Goal: Task Accomplishment & Management: Manage account settings

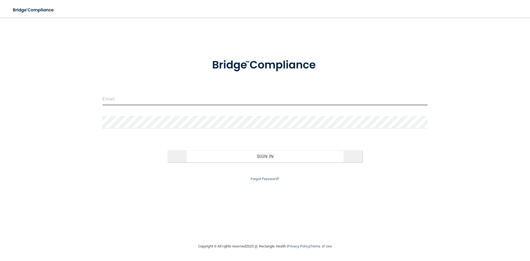
type input "[EMAIL_ADDRESS][DOMAIN_NAME]"
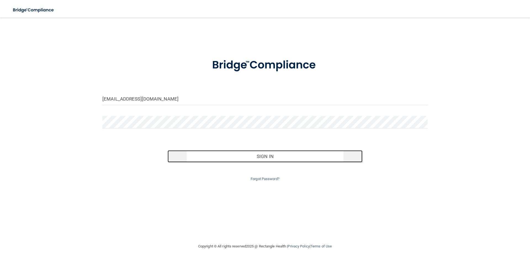
click at [260, 156] on button "Sign In" at bounding box center [264, 156] width 195 height 12
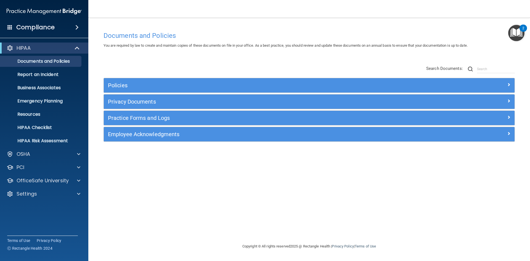
drag, startPoint x: 172, startPoint y: 217, endPoint x: 174, endPoint y: 218, distance: 3.1
click at [172, 217] on div "Documents and Policies You are required by law to create and maintain copies of…" at bounding box center [308, 136] width 419 height 214
click at [38, 182] on p "OfficeSafe University" at bounding box center [43, 180] width 52 height 7
drag, startPoint x: 50, startPoint y: 193, endPoint x: 65, endPoint y: 194, distance: 15.5
click at [50, 193] on div "HIPAA Training" at bounding box center [41, 194] width 75 height 6
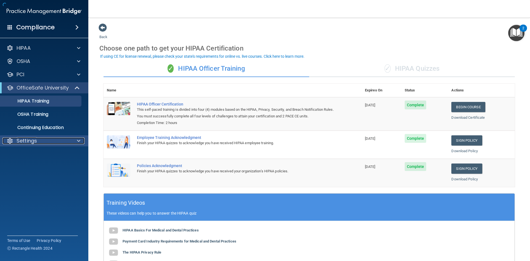
click at [36, 142] on p "Settings" at bounding box center [27, 140] width 20 height 7
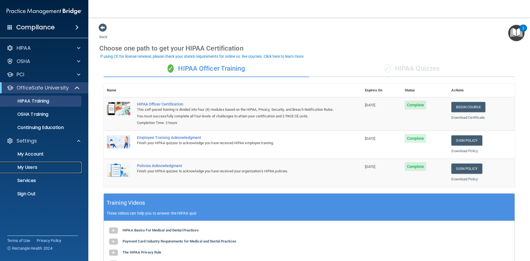
click at [31, 167] on p "My Users" at bounding box center [41, 167] width 75 height 6
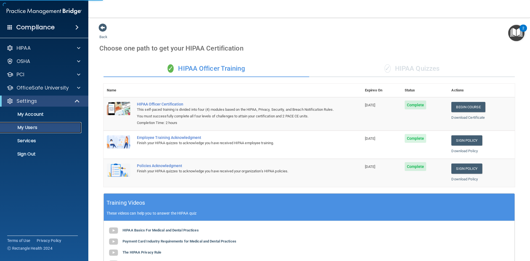
select select "20"
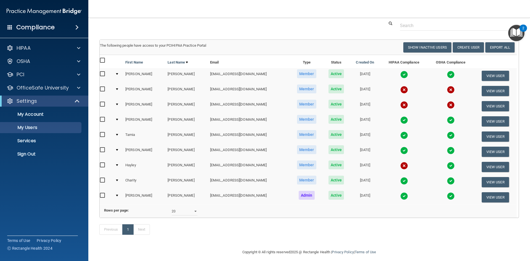
scroll to position [29, 0]
